Goal: Find specific page/section: Find specific page/section

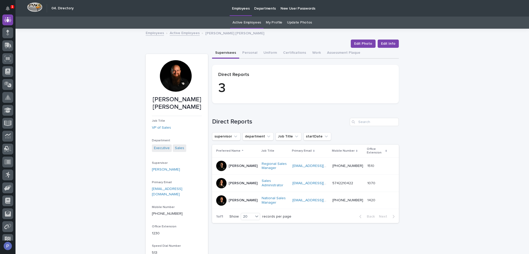
click at [253, 22] on link "Active Employees" at bounding box center [247, 23] width 29 height 12
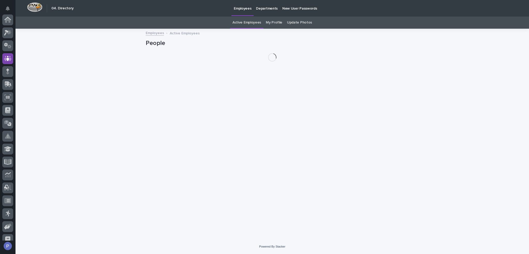
scroll to position [39, 0]
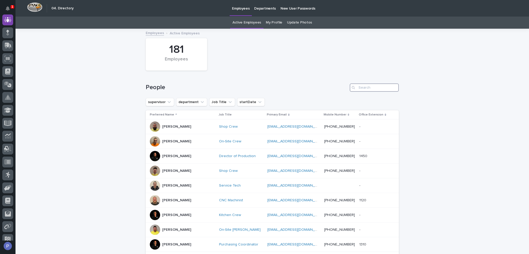
click at [362, 88] on input "Search" at bounding box center [374, 88] width 49 height 8
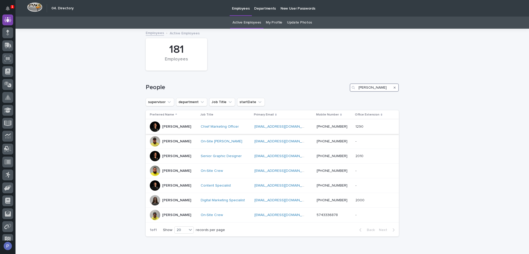
type input "[PERSON_NAME]"
click at [191, 126] on p "[PERSON_NAME]" at bounding box center [176, 127] width 29 height 4
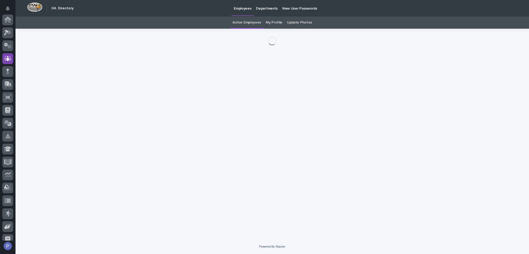
scroll to position [39, 0]
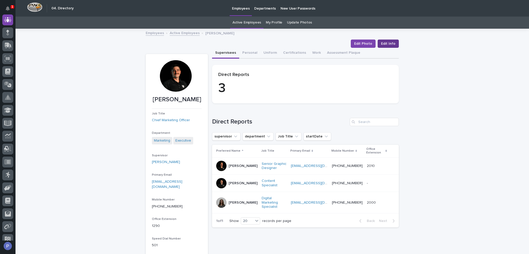
click at [385, 43] on span "Edit Info" at bounding box center [388, 43] width 14 height 5
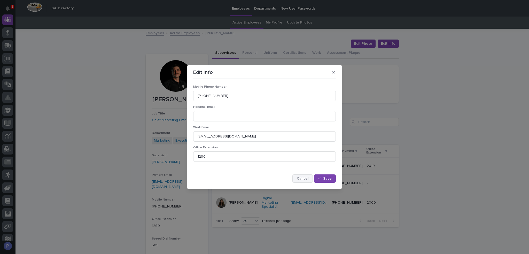
click at [300, 179] on span "Cancel" at bounding box center [303, 179] width 12 height 4
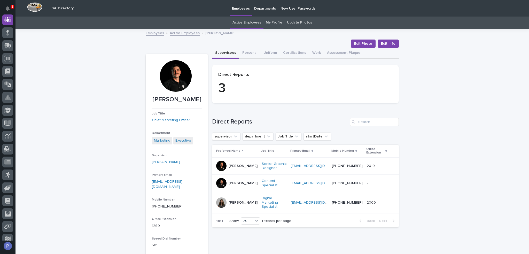
click at [230, 181] on p "[PERSON_NAME]" at bounding box center [243, 183] width 29 height 4
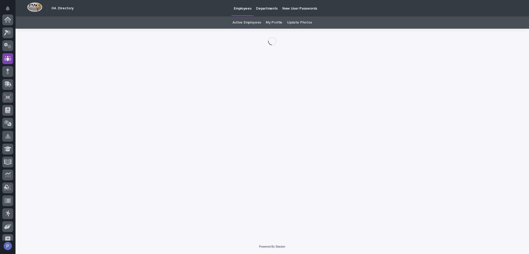
scroll to position [39, 0]
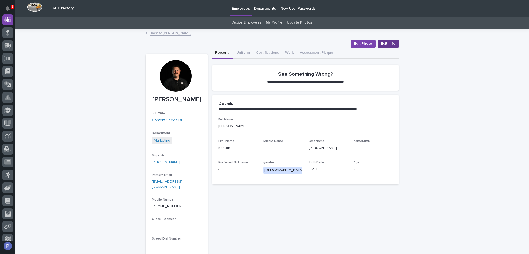
click at [383, 44] on span "Edit Info" at bounding box center [388, 43] width 14 height 5
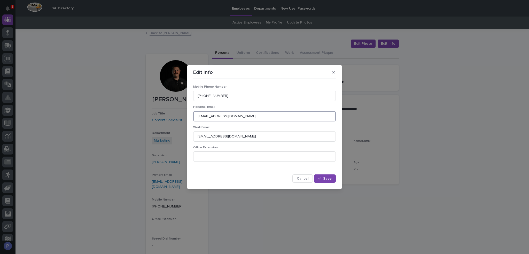
drag, startPoint x: 253, startPoint y: 118, endPoint x: 175, endPoint y: 120, distance: 77.6
click at [175, 120] on div "Edit Info Mobile Phone Number [PHONE_NUMBER] Personal Email [EMAIL_ADDRESS][DOM…" at bounding box center [264, 127] width 529 height 254
click at [305, 178] on span "Cancel" at bounding box center [303, 179] width 12 height 4
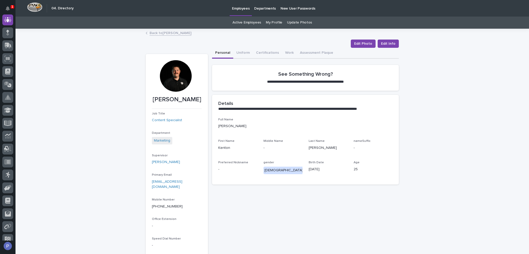
click at [253, 22] on link "Active Employees" at bounding box center [247, 23] width 29 height 12
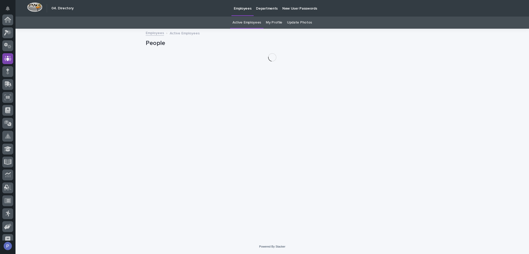
scroll to position [39, 0]
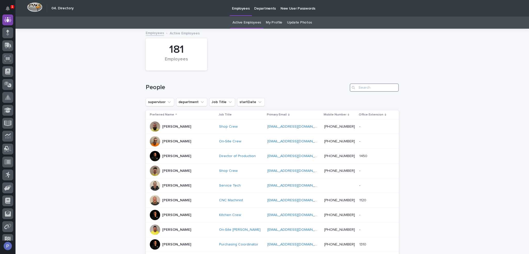
click at [368, 87] on input "Search" at bounding box center [374, 88] width 49 height 8
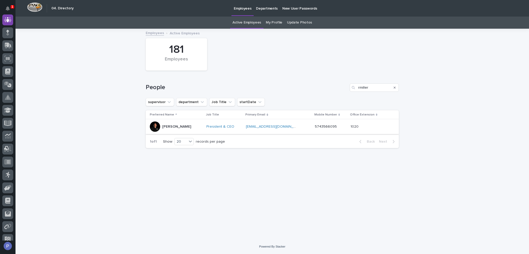
drag, startPoint x: 274, startPoint y: 124, endPoint x: 270, endPoint y: 125, distance: 3.8
click at [367, 87] on input "rmiller" at bounding box center [374, 88] width 49 height 8
click at [365, 88] on input "rmiller" at bounding box center [374, 88] width 49 height 8
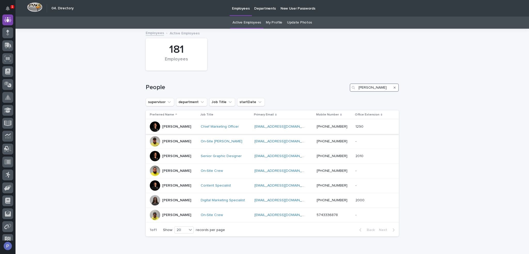
type input "[PERSON_NAME]"
